Goal: Task Accomplishment & Management: Use online tool/utility

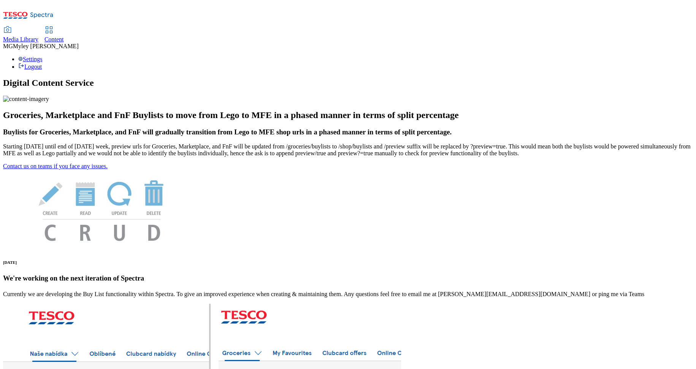
click at [64, 36] on span "Content" at bounding box center [53, 39] width 19 height 6
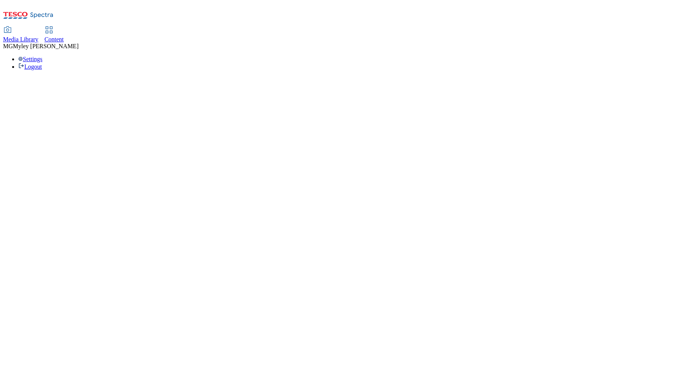
select select "ghs-uk"
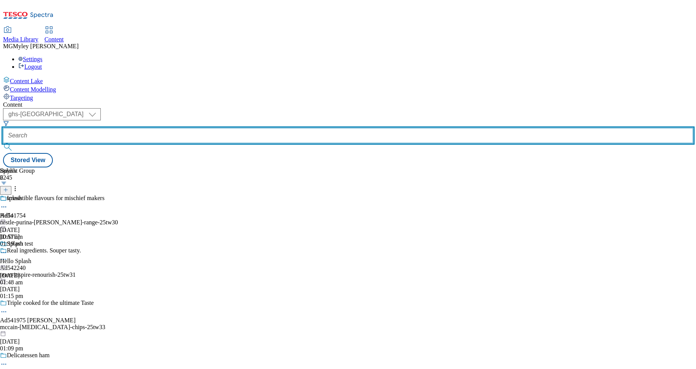
click at [187, 128] on input "text" at bounding box center [348, 135] width 690 height 15
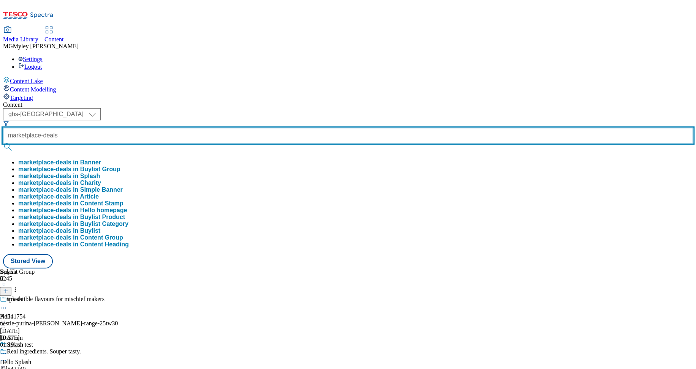
type input "marketplace-deals"
click at [3, 143] on button "submit" at bounding box center [8, 147] width 11 height 8
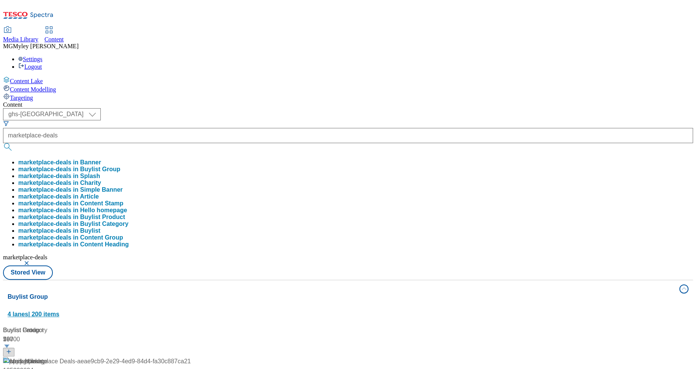
click at [337, 280] on button "Buylist Group 4 lanes | 200 items" at bounding box center [348, 301] width 690 height 43
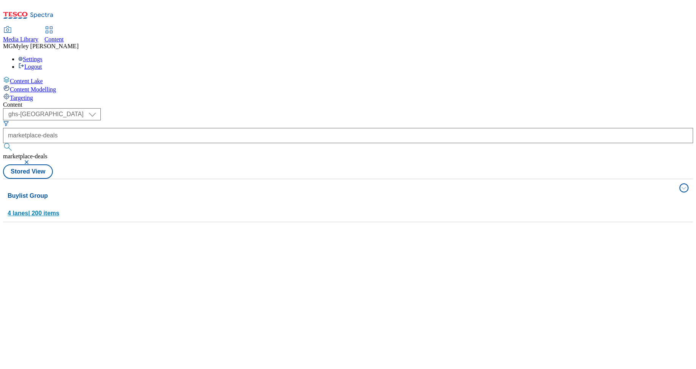
click at [273, 192] on div "Buylist Group 4 lanes | 200 items" at bounding box center [341, 205] width 667 height 26
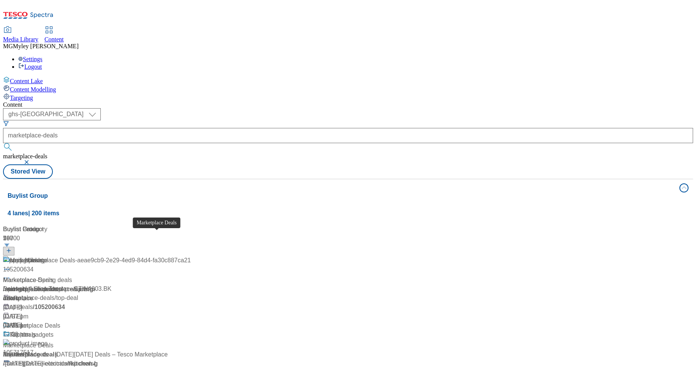
click at [60, 321] on span "Marketplace Deals" at bounding box center [35, 325] width 51 height 9
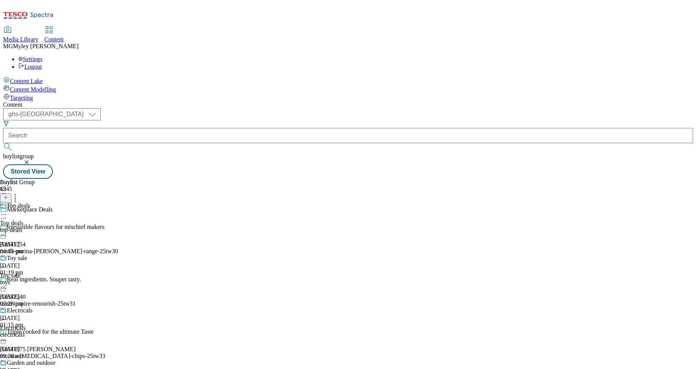
scroll to position [504, 0]
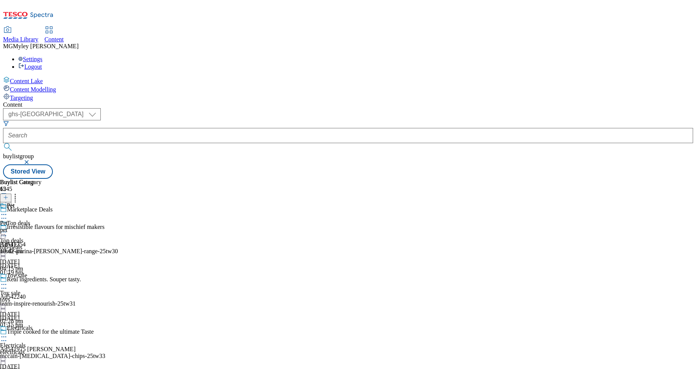
click at [14, 203] on div "Pet" at bounding box center [11, 206] width 8 height 7
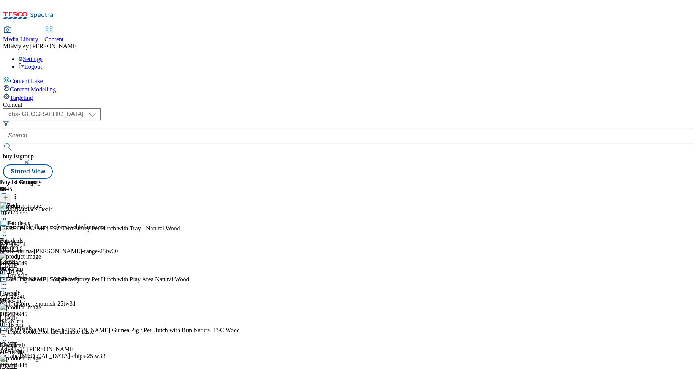
click at [8, 195] on icon at bounding box center [5, 197] width 5 height 5
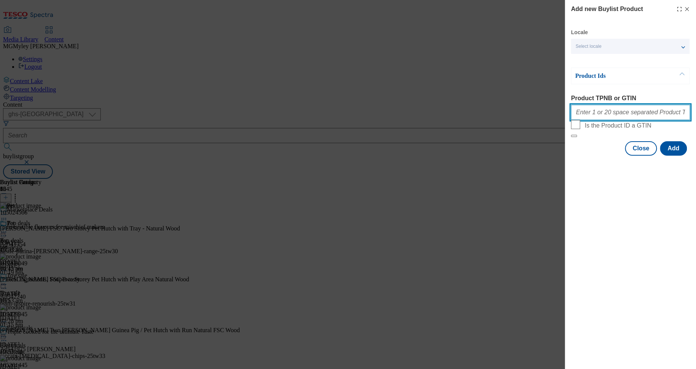
click at [608, 119] on input "Product TPNB or GTIN" at bounding box center [630, 112] width 119 height 15
paste input "105020526 105020102 105020428 105020525 105031477 105042539 105134279 105053068"
type input "105020526 105020102 105020428 105020525 105031477 105042539 105134279 105053068"
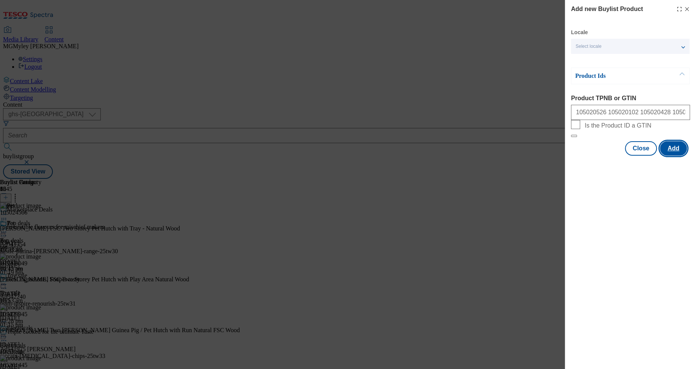
click at [666, 156] on button "Add" at bounding box center [673, 148] width 27 height 14
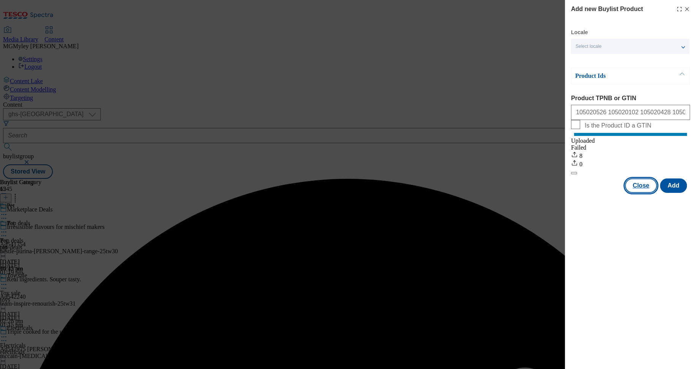
click at [637, 193] on button "Close" at bounding box center [641, 186] width 32 height 14
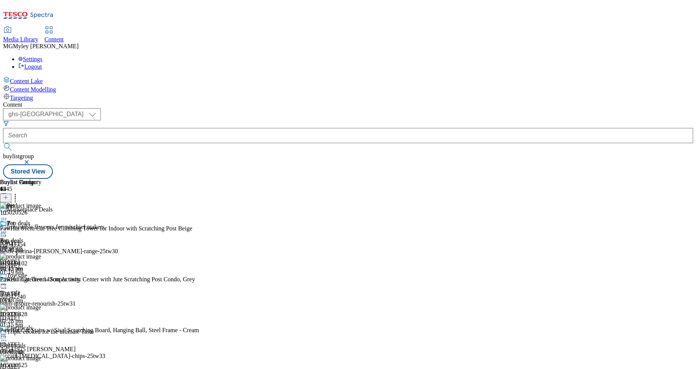
click at [8, 211] on icon at bounding box center [4, 215] width 8 height 8
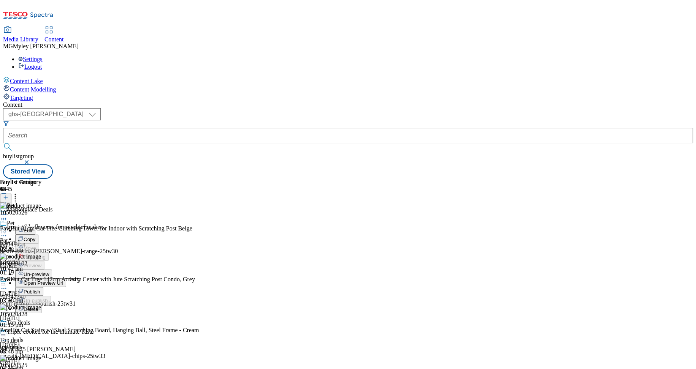
click at [49, 272] on span "Un-preview" at bounding box center [36, 275] width 25 height 6
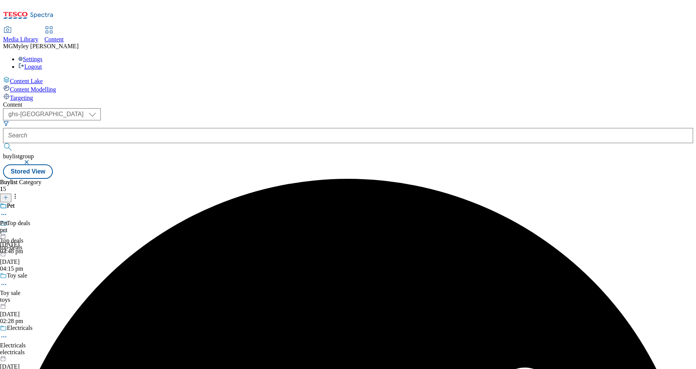
click at [8, 211] on icon at bounding box center [4, 215] width 8 height 8
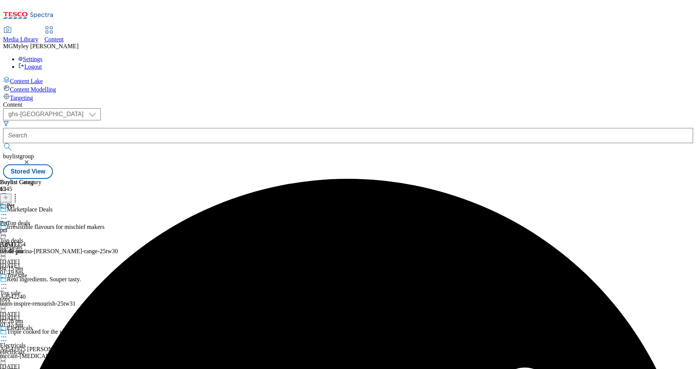
click at [8, 211] on icon at bounding box center [4, 215] width 8 height 8
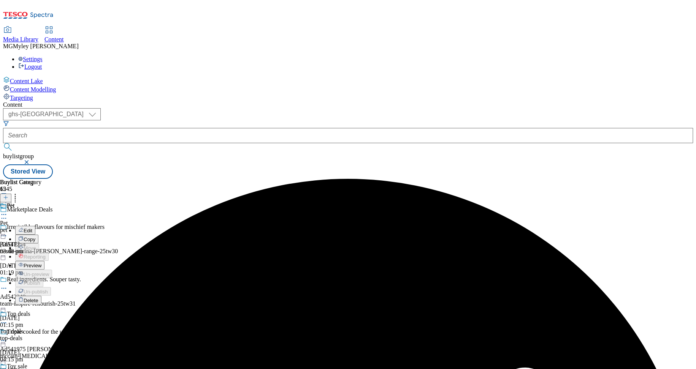
click at [41, 263] on span "Preview" at bounding box center [33, 266] width 18 height 6
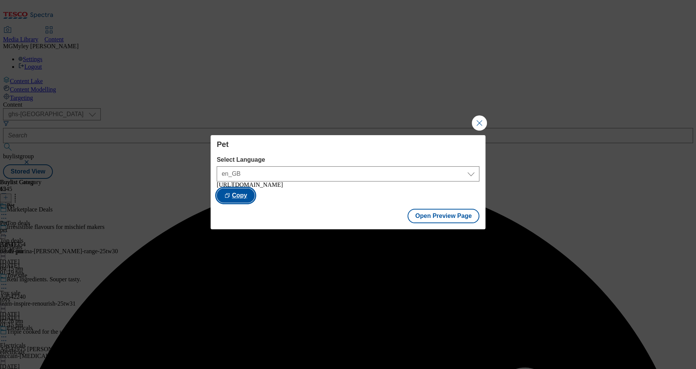
click at [255, 194] on button "Copy" at bounding box center [236, 195] width 38 height 14
click at [441, 222] on button "Open Preview Page" at bounding box center [443, 216] width 72 height 14
click at [476, 125] on button "Close Modal" at bounding box center [479, 123] width 15 height 15
